Goal: Transaction & Acquisition: Purchase product/service

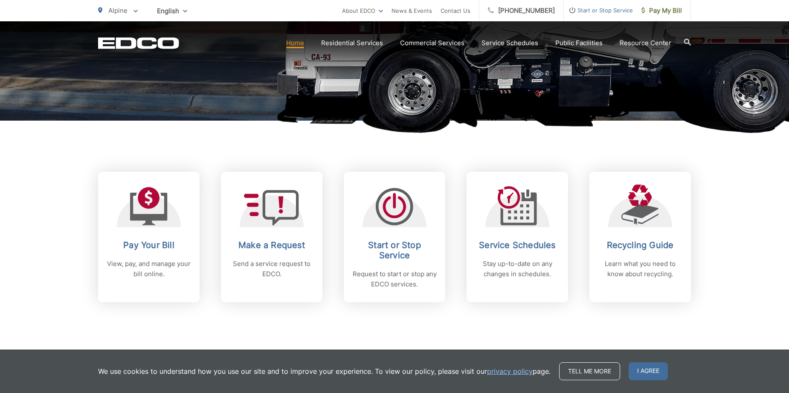
scroll to position [256, 0]
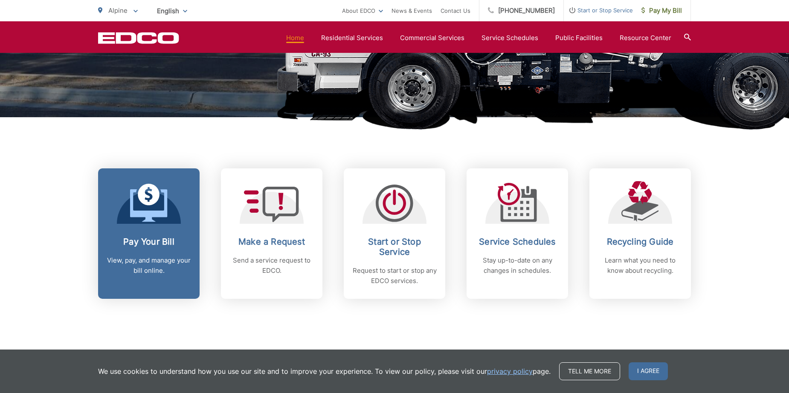
click at [140, 254] on div "Pay Your Bill View, pay, and manage your bill online." at bounding box center [149, 256] width 84 height 39
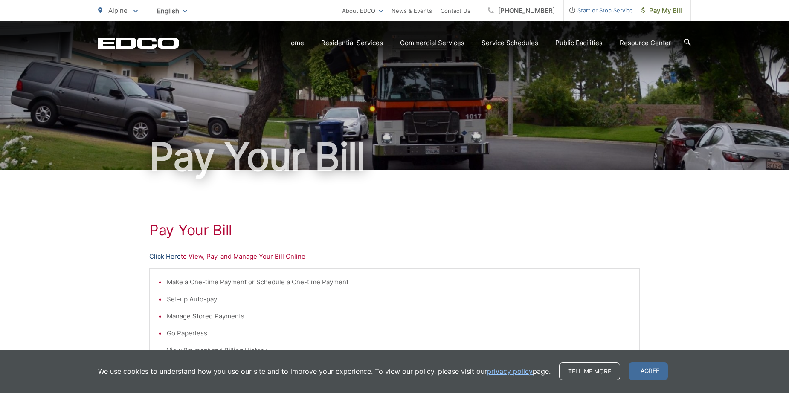
click at [169, 255] on link "Click Here" at bounding box center [165, 257] width 32 height 10
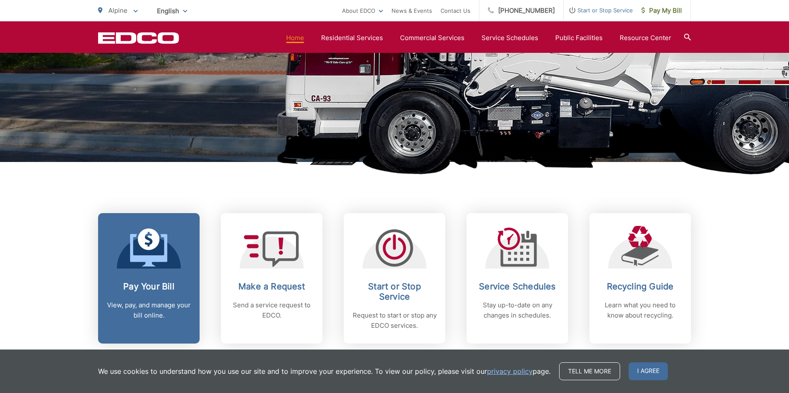
scroll to position [213, 0]
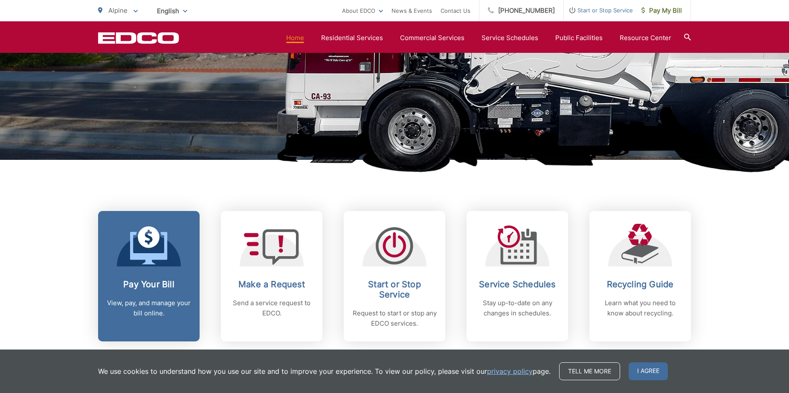
click at [167, 279] on h2 "Pay Your Bill" at bounding box center [149, 284] width 84 height 10
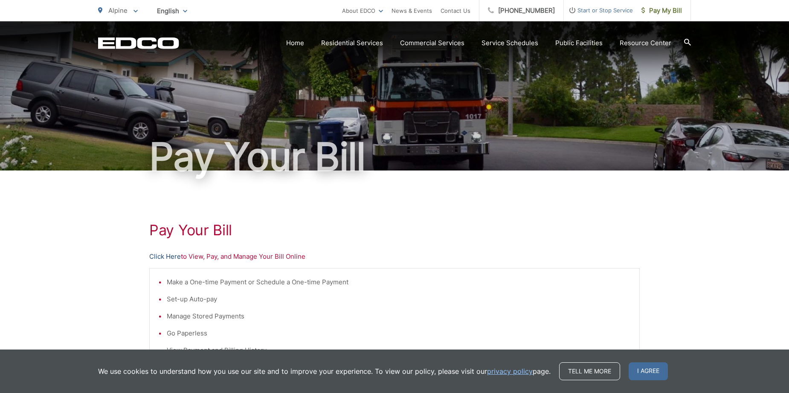
click at [162, 256] on link "Click Here" at bounding box center [165, 257] width 32 height 10
